Goal: Answer question/provide support: Share knowledge or assist other users

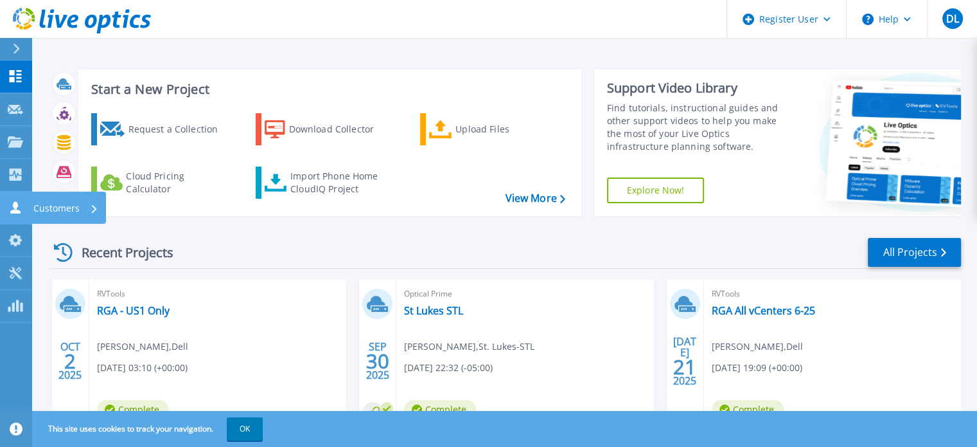
click at [24, 200] on link "Customers Customers" at bounding box center [16, 207] width 32 height 33
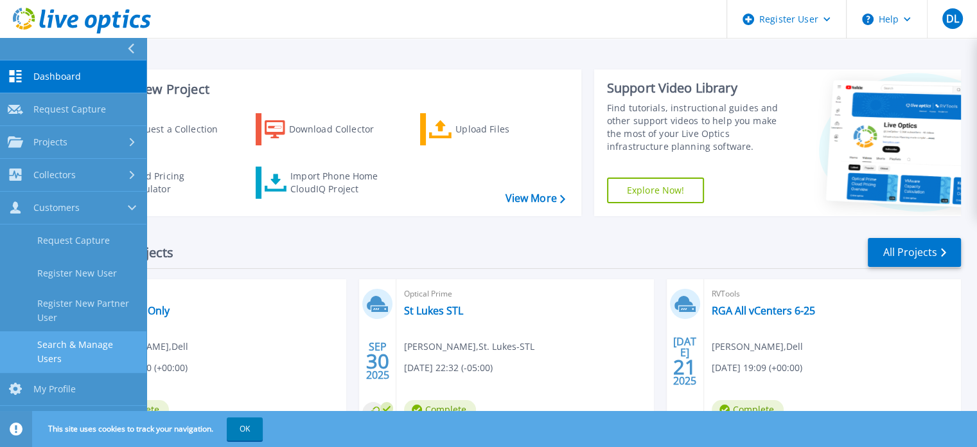
click at [84, 345] on link "Search & Manage Users" at bounding box center [73, 351] width 146 height 41
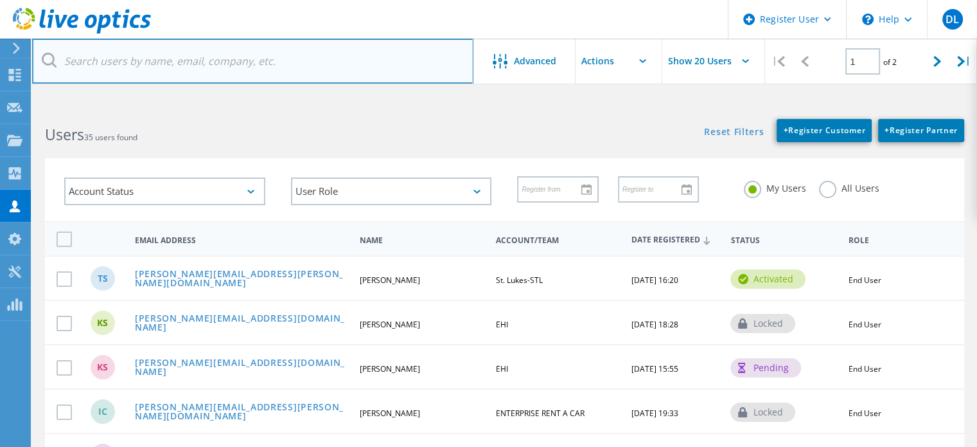
click at [134, 60] on input "text" at bounding box center [252, 61] width 441 height 45
paste input "[PERSON_NAME][EMAIL_ADDRESS][PERSON_NAME][DOMAIN_NAME]"
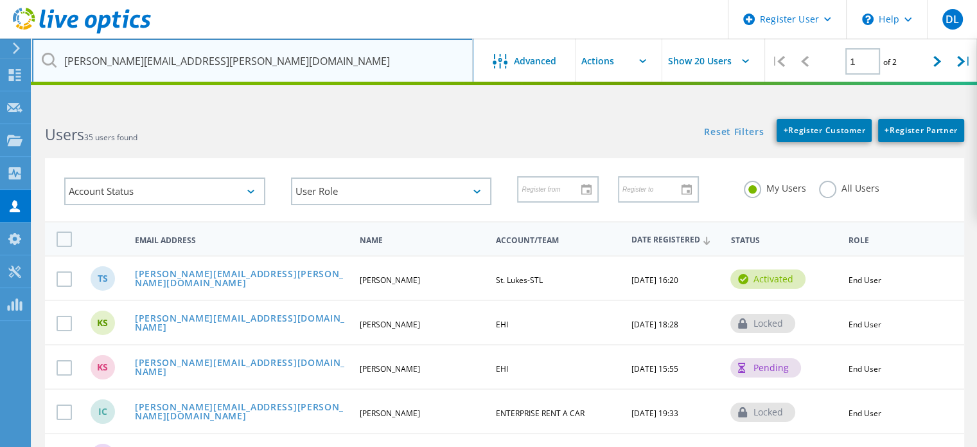
type input "[PERSON_NAME][EMAIL_ADDRESS][PERSON_NAME][DOMAIN_NAME]"
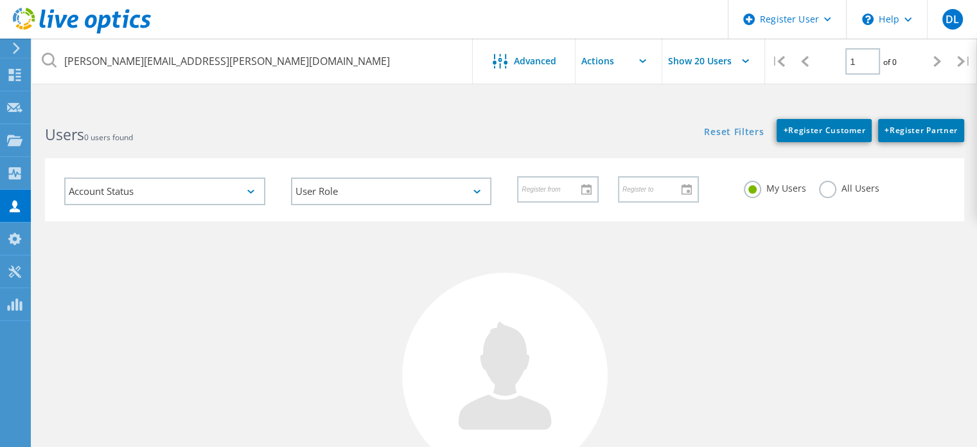
click at [362, 103] on html "Register User \n Help Explore Helpful Articles Contact Support DL Dell User [PE…" at bounding box center [488, 305] width 977 height 611
click at [828, 188] on label "All Users" at bounding box center [849, 187] width 60 height 12
click at [0, 0] on input "All Users" at bounding box center [0, 0] width 0 height 0
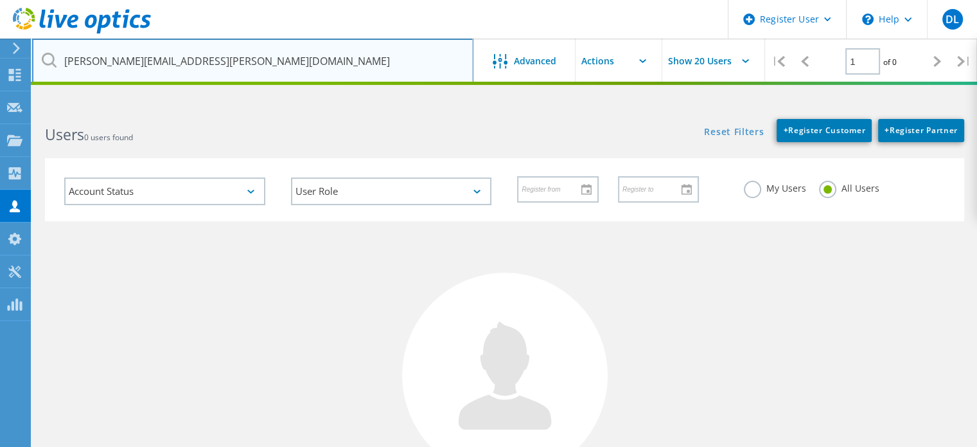
click at [367, 75] on input "[PERSON_NAME][EMAIL_ADDRESS][PERSON_NAME][DOMAIN_NAME]" at bounding box center [252, 61] width 441 height 45
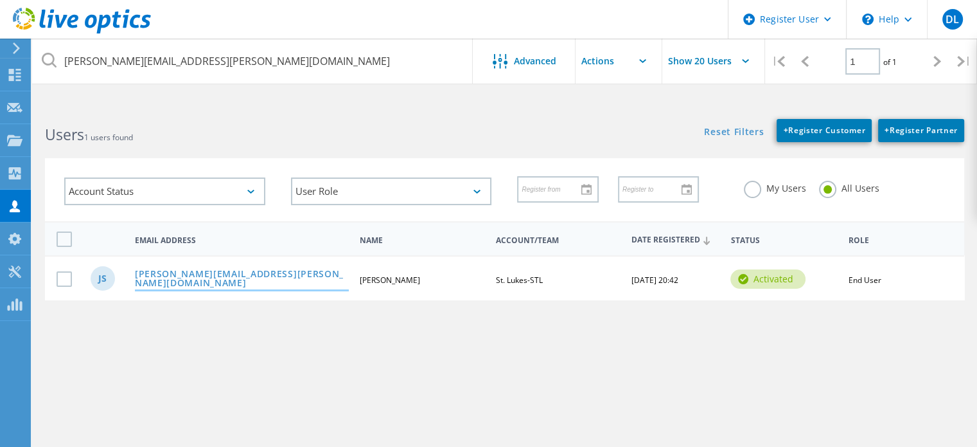
click at [184, 274] on link "[PERSON_NAME][EMAIL_ADDRESS][PERSON_NAME][DOMAIN_NAME]" at bounding box center [242, 279] width 214 height 20
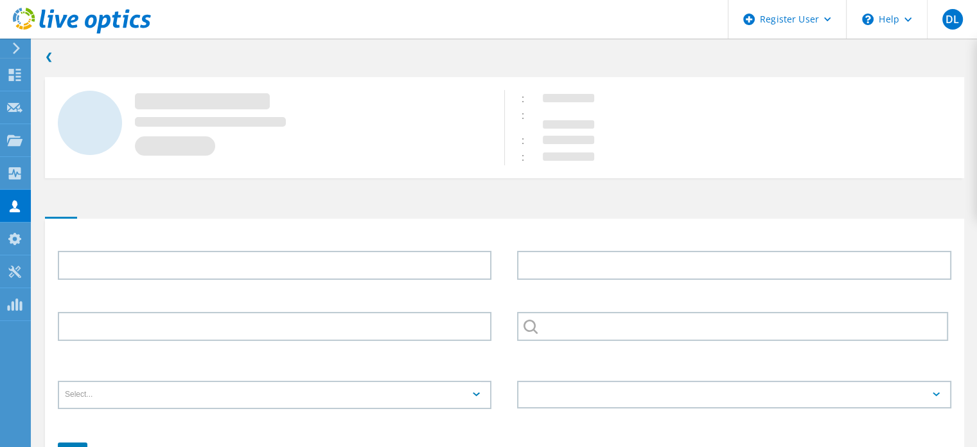
type input "[PERSON_NAME]"
type input "St. Lukes-STL"
type input "English"
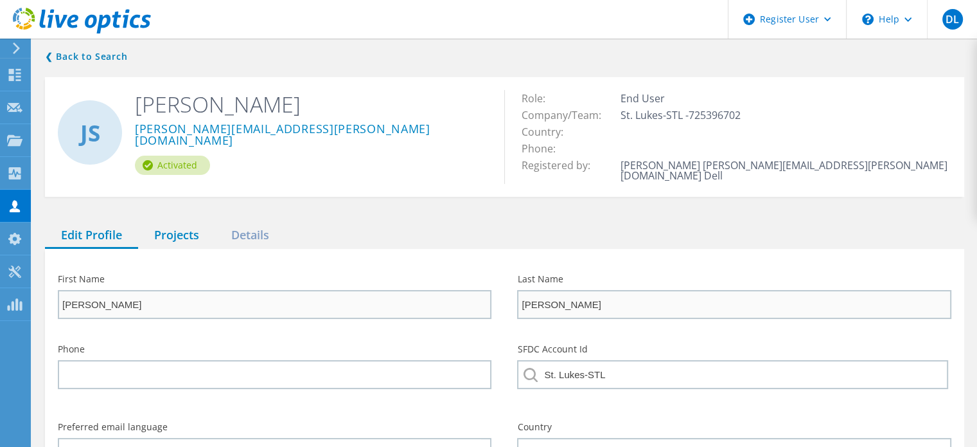
click at [185, 222] on div "Projects" at bounding box center [176, 235] width 77 height 26
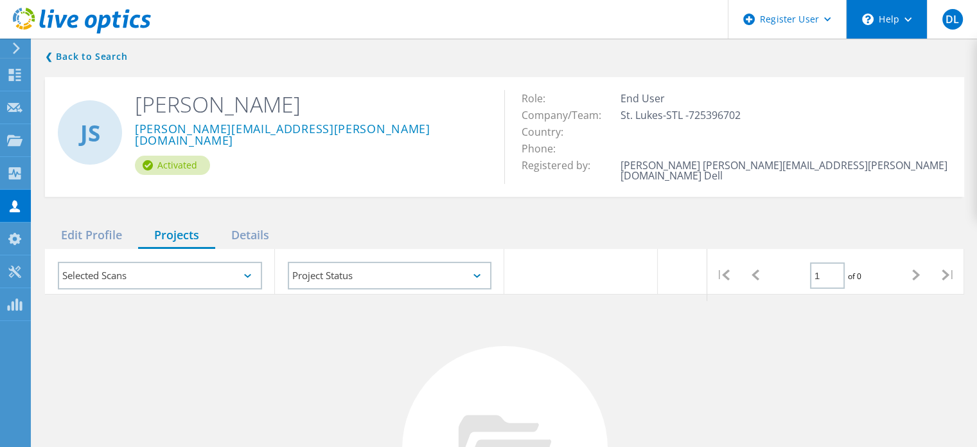
click at [884, 4] on div "\n Help" at bounding box center [886, 19] width 81 height 39
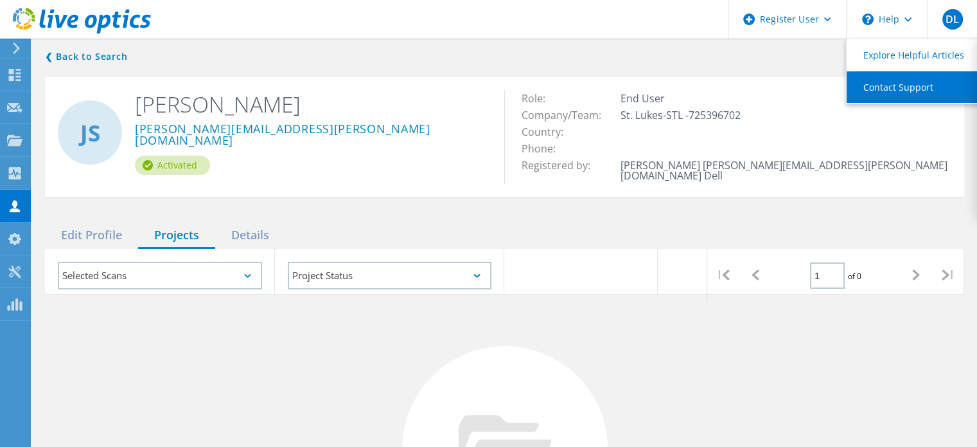
click at [922, 87] on link "Contact Support" at bounding box center [918, 86] width 143 height 31
